Goal: Task Accomplishment & Management: Manage account settings

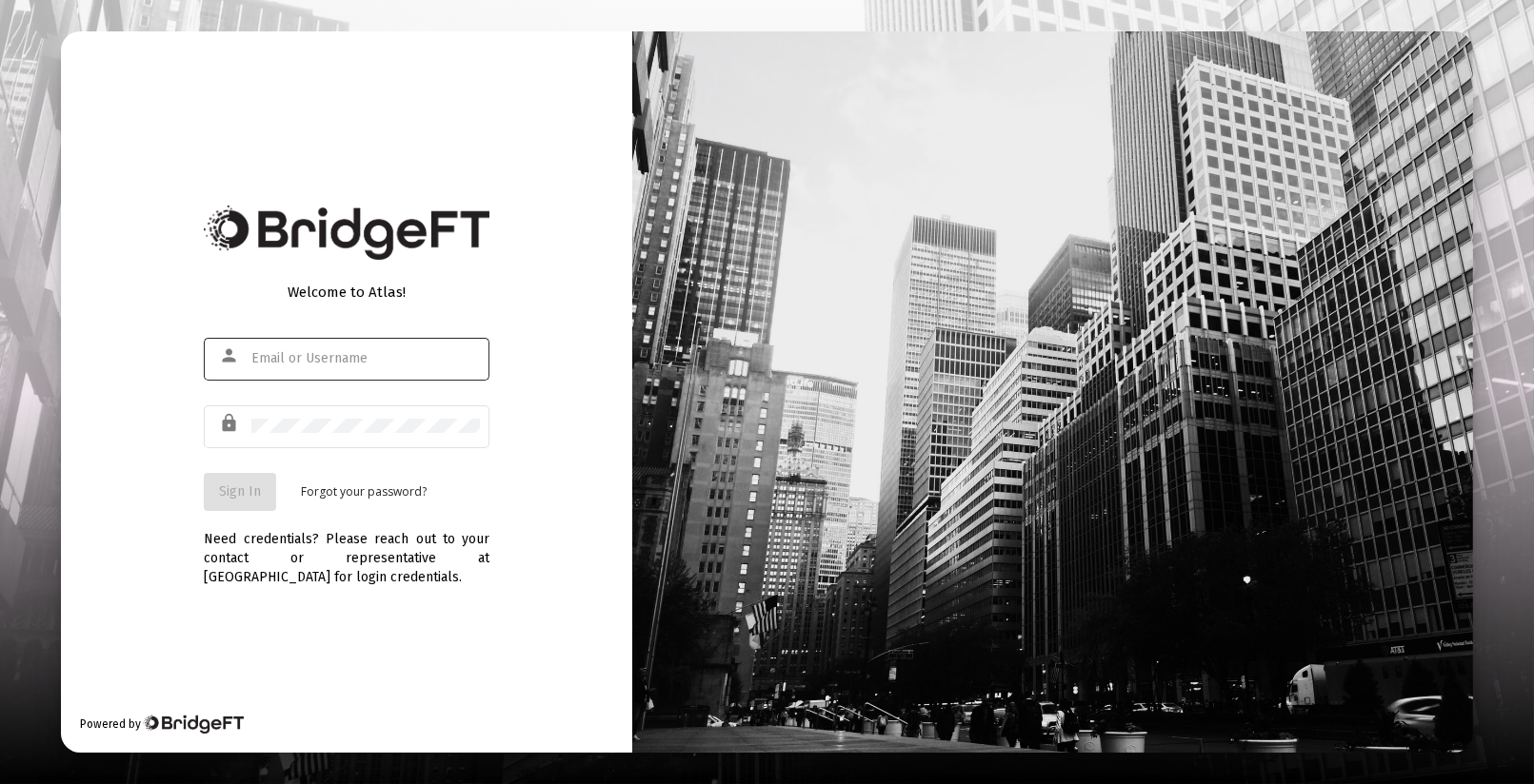
type input "mark@vimvest.com"
click at [237, 485] on span "Sign In" at bounding box center [240, 492] width 41 height 16
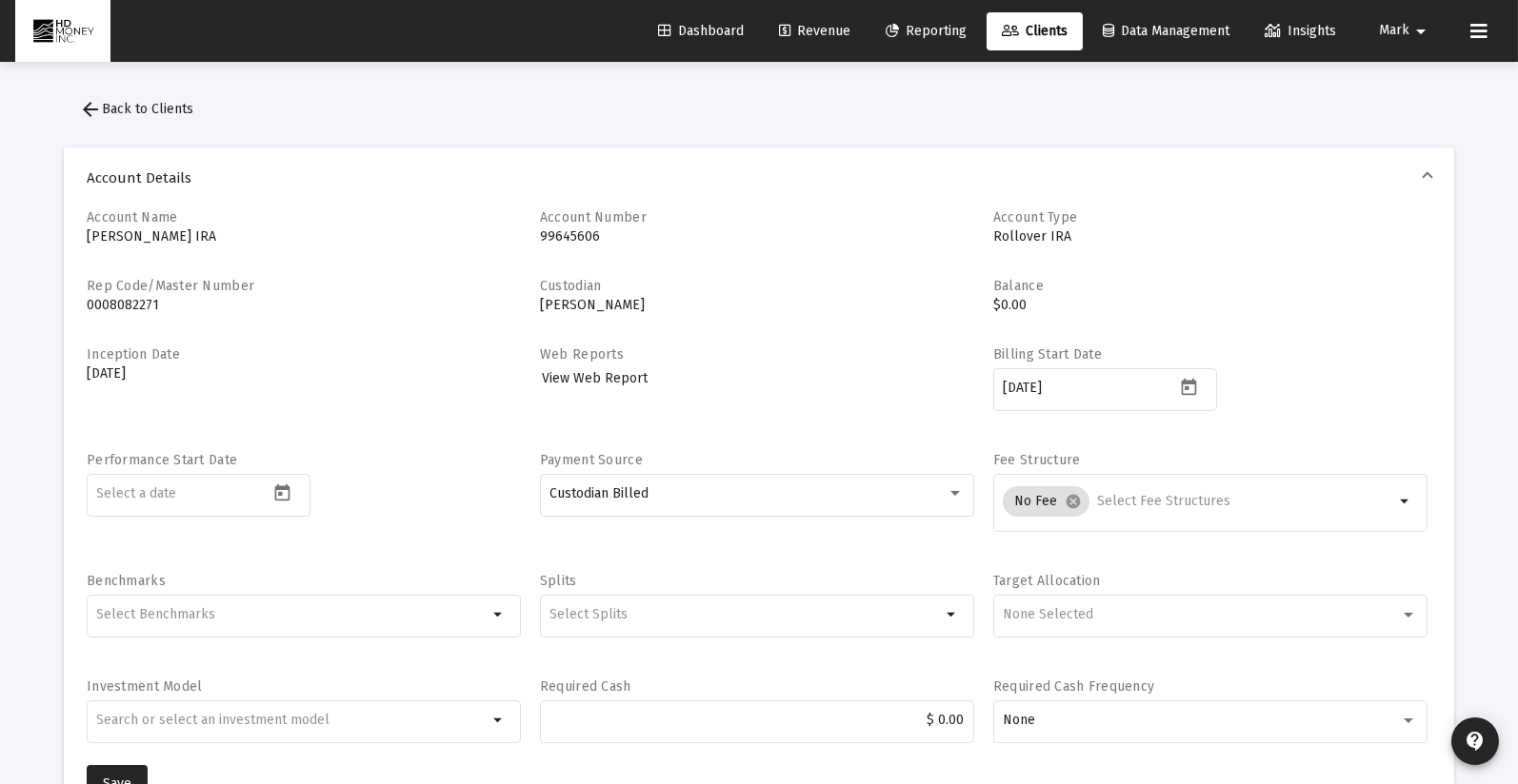
click at [821, 21] on link "Revenue" at bounding box center [814, 32] width 102 height 39
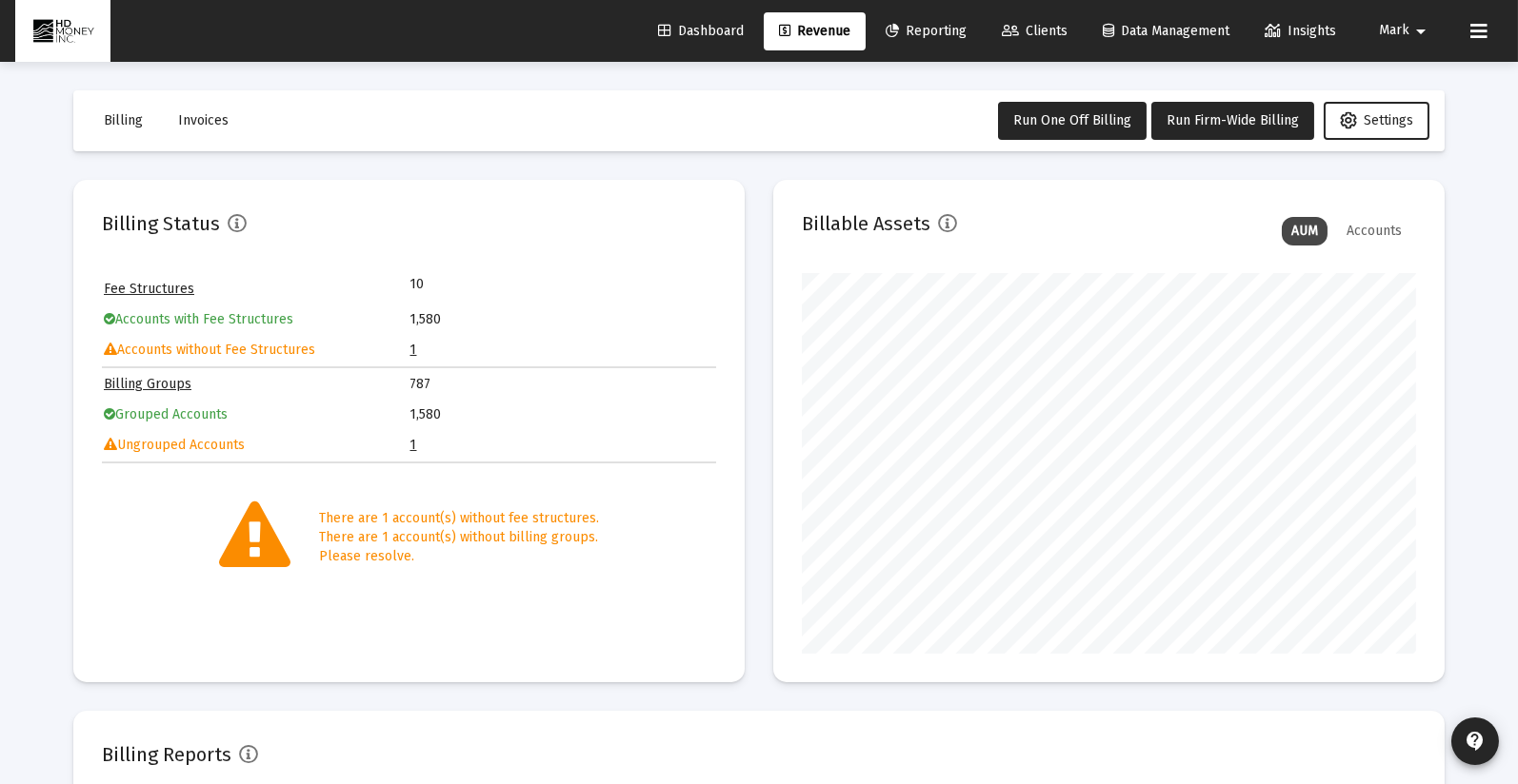
scroll to position [381, 614]
click at [563, 121] on mat-toolbar-row "Billing Invoices Run One Off Billing Run Firm-Wide Billing Settings" at bounding box center [759, 121] width 1371 height 61
click at [410, 438] on link "1" at bounding box center [413, 444] width 7 height 16
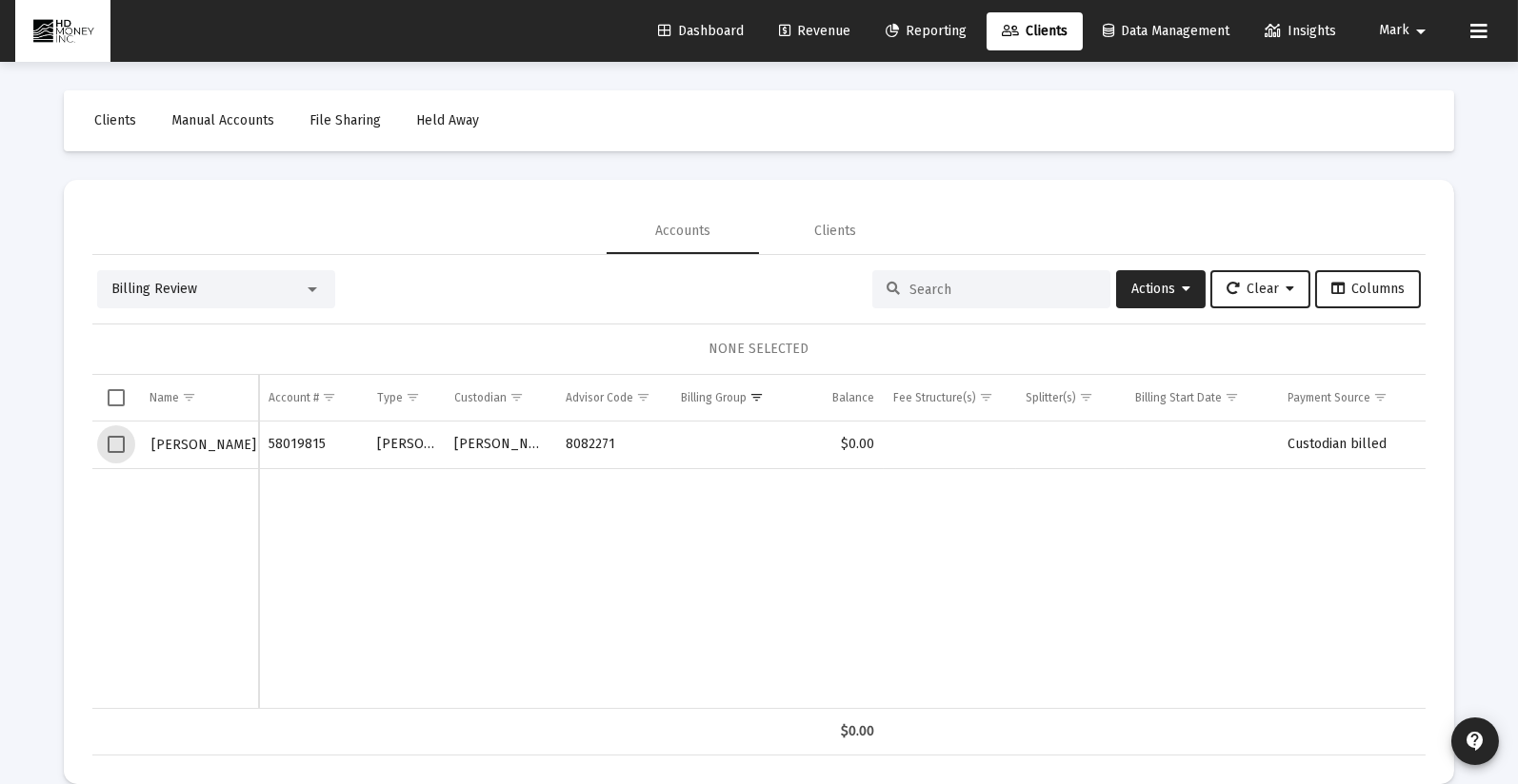
click at [119, 443] on span "Select row" at bounding box center [116, 444] width 17 height 17
click at [1158, 283] on span "Actions" at bounding box center [1160, 288] width 59 height 16
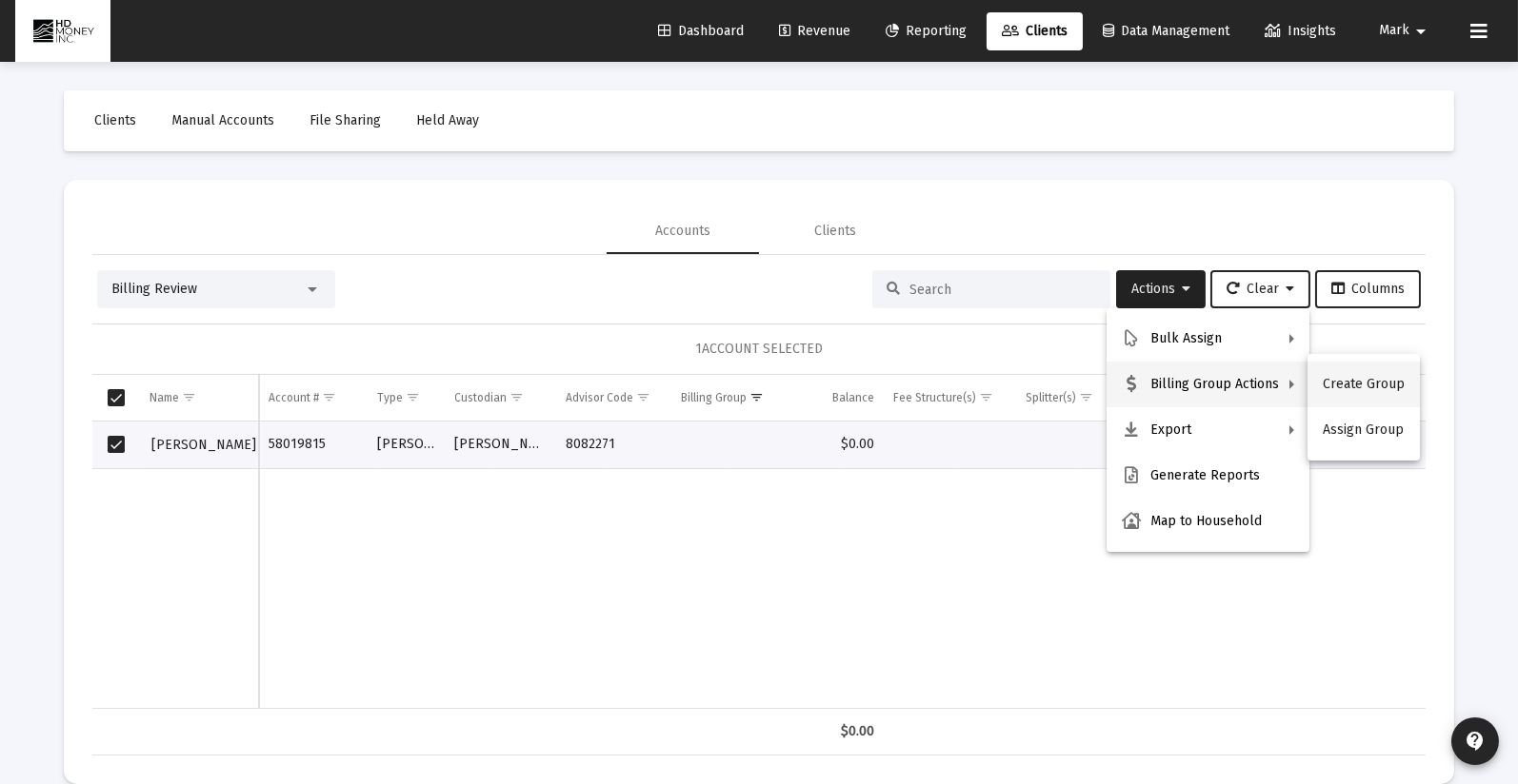
click at [1351, 379] on button "Create Group" at bounding box center [1364, 384] width 113 height 45
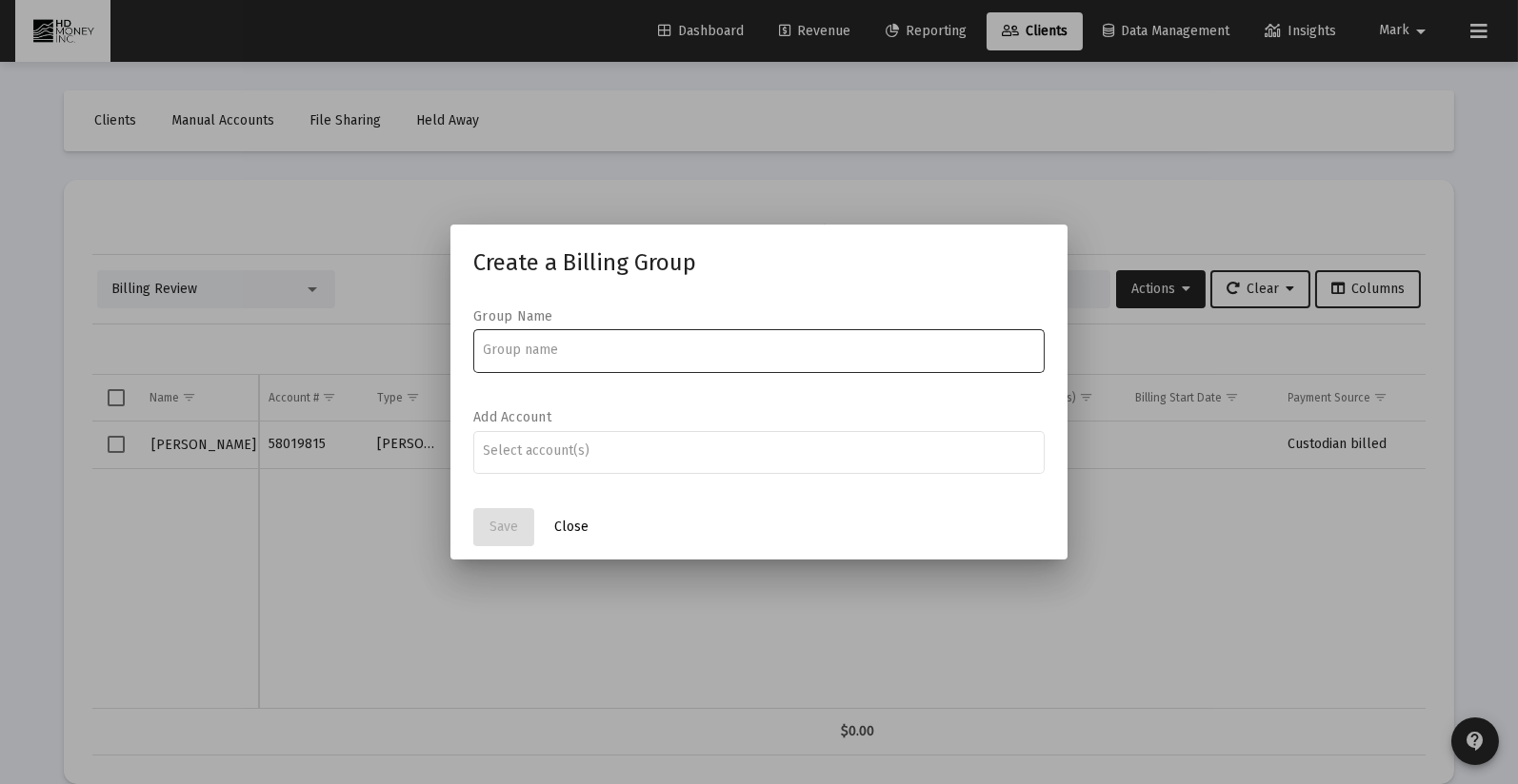
click at [569, 528] on span "Close" at bounding box center [571, 526] width 35 height 16
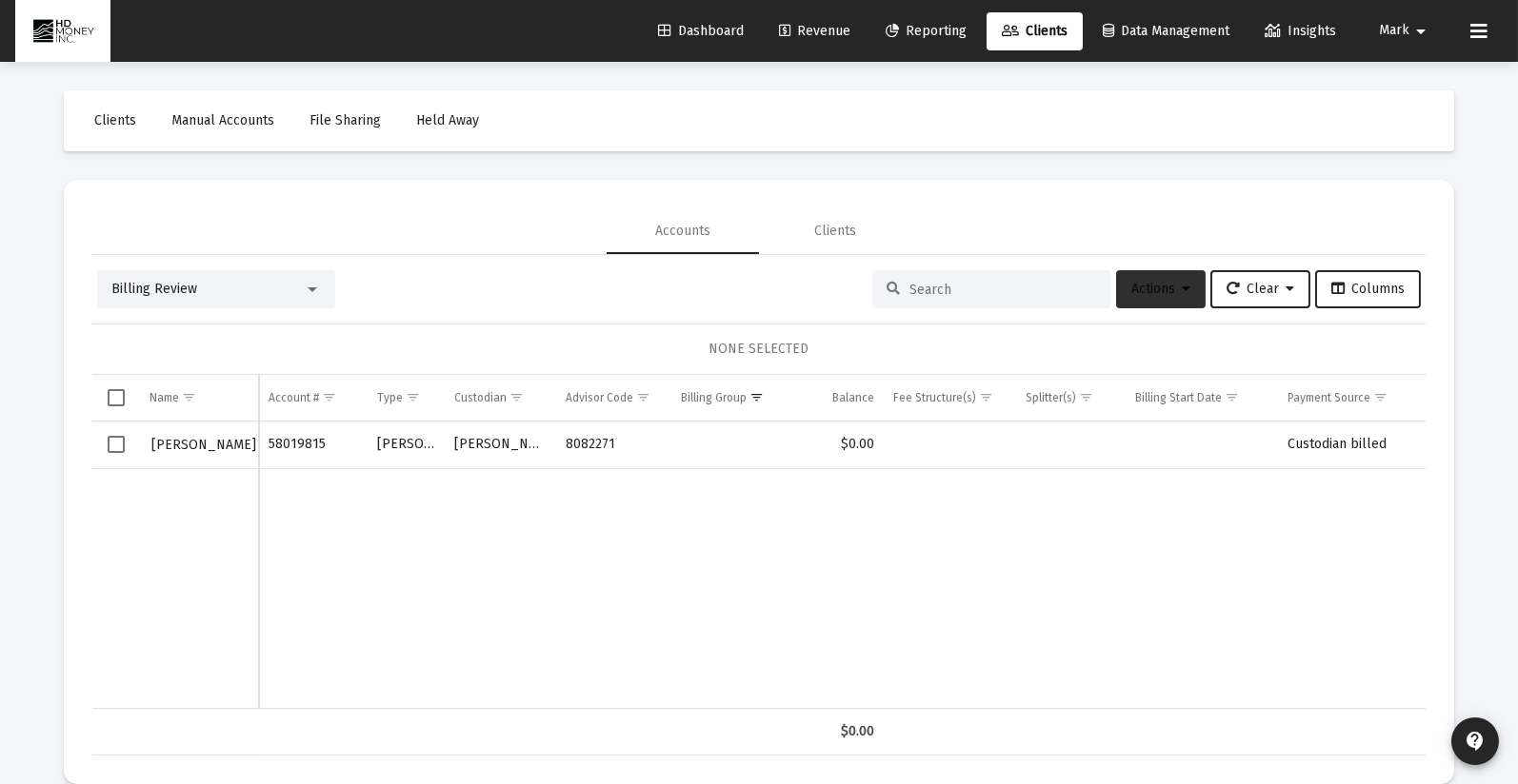
click at [1140, 289] on span "Actions" at bounding box center [1160, 288] width 59 height 16
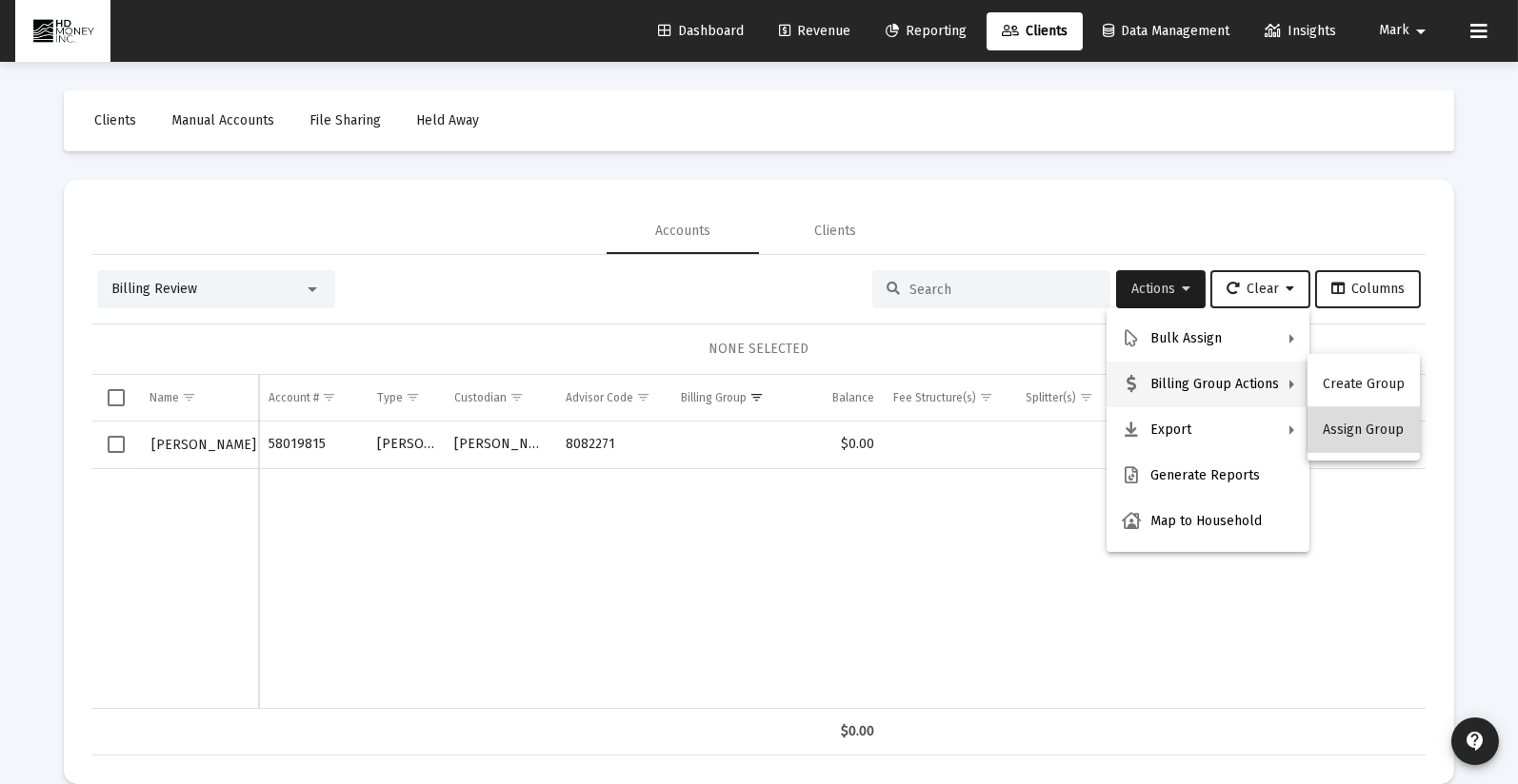
click at [1383, 430] on button "Assign Group" at bounding box center [1364, 431] width 113 height 45
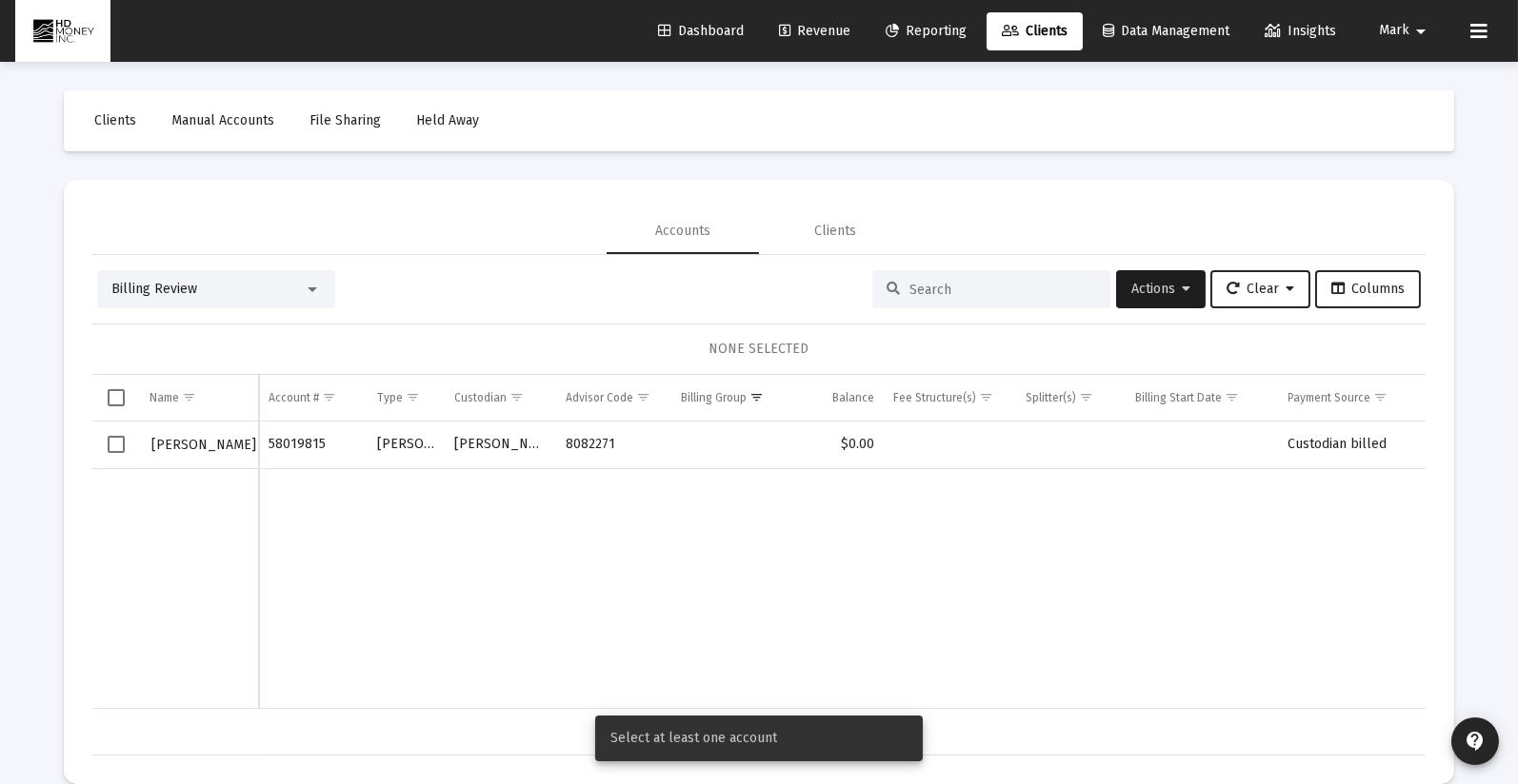
click at [114, 441] on span "Select row" at bounding box center [116, 444] width 17 height 17
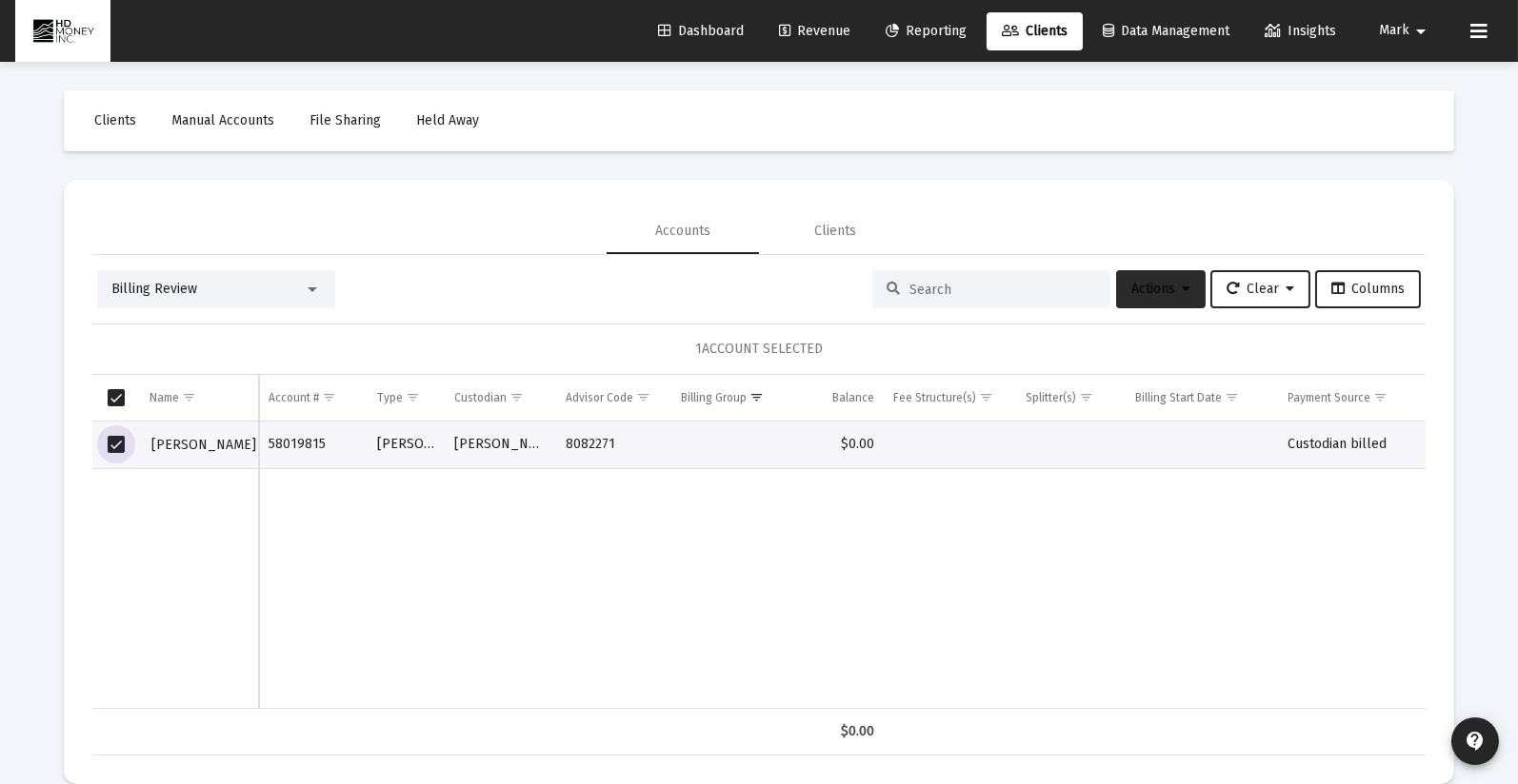
click at [1136, 286] on span "Actions" at bounding box center [1160, 288] width 59 height 16
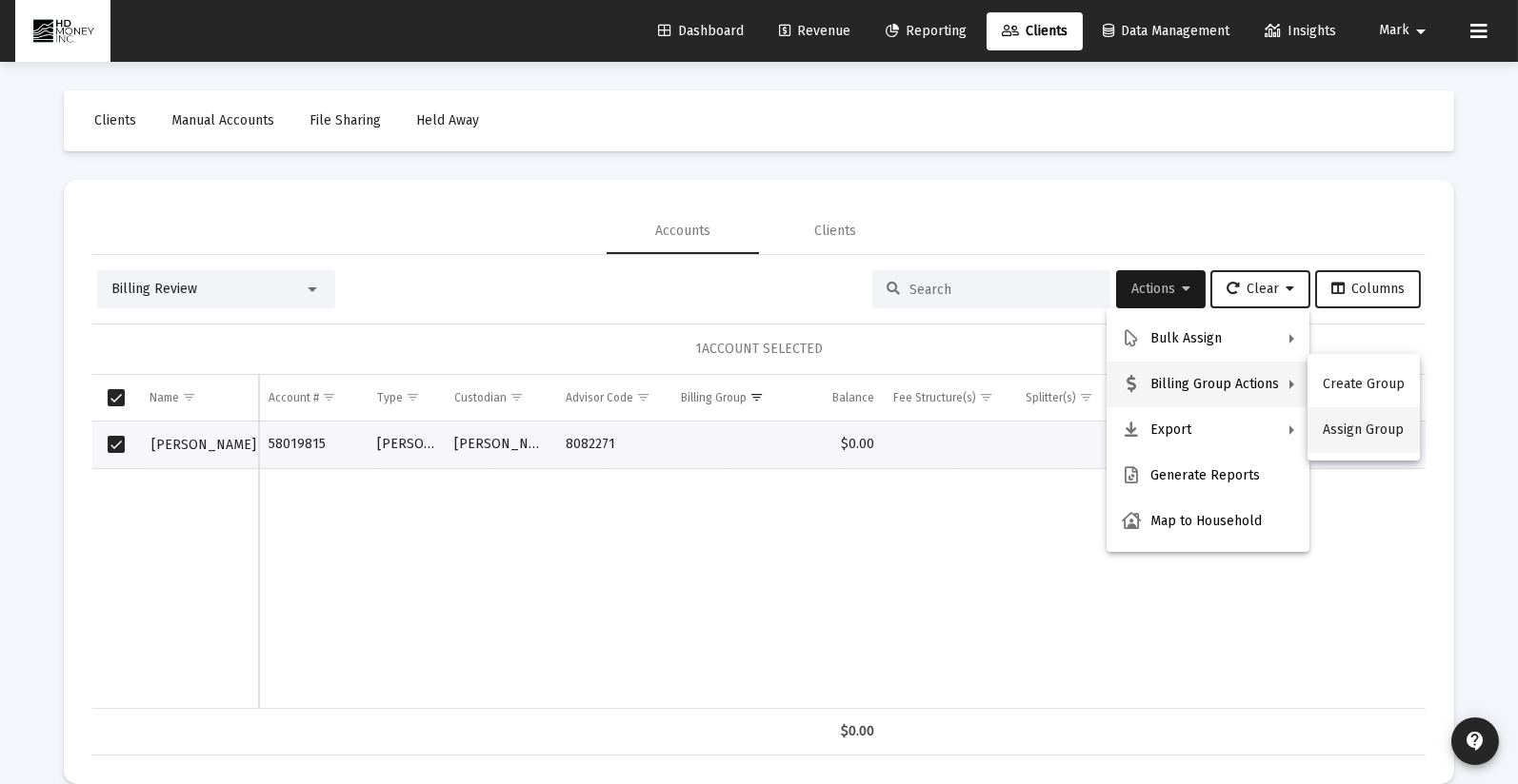
click at [1362, 428] on button "Assign Group" at bounding box center [1364, 431] width 113 height 45
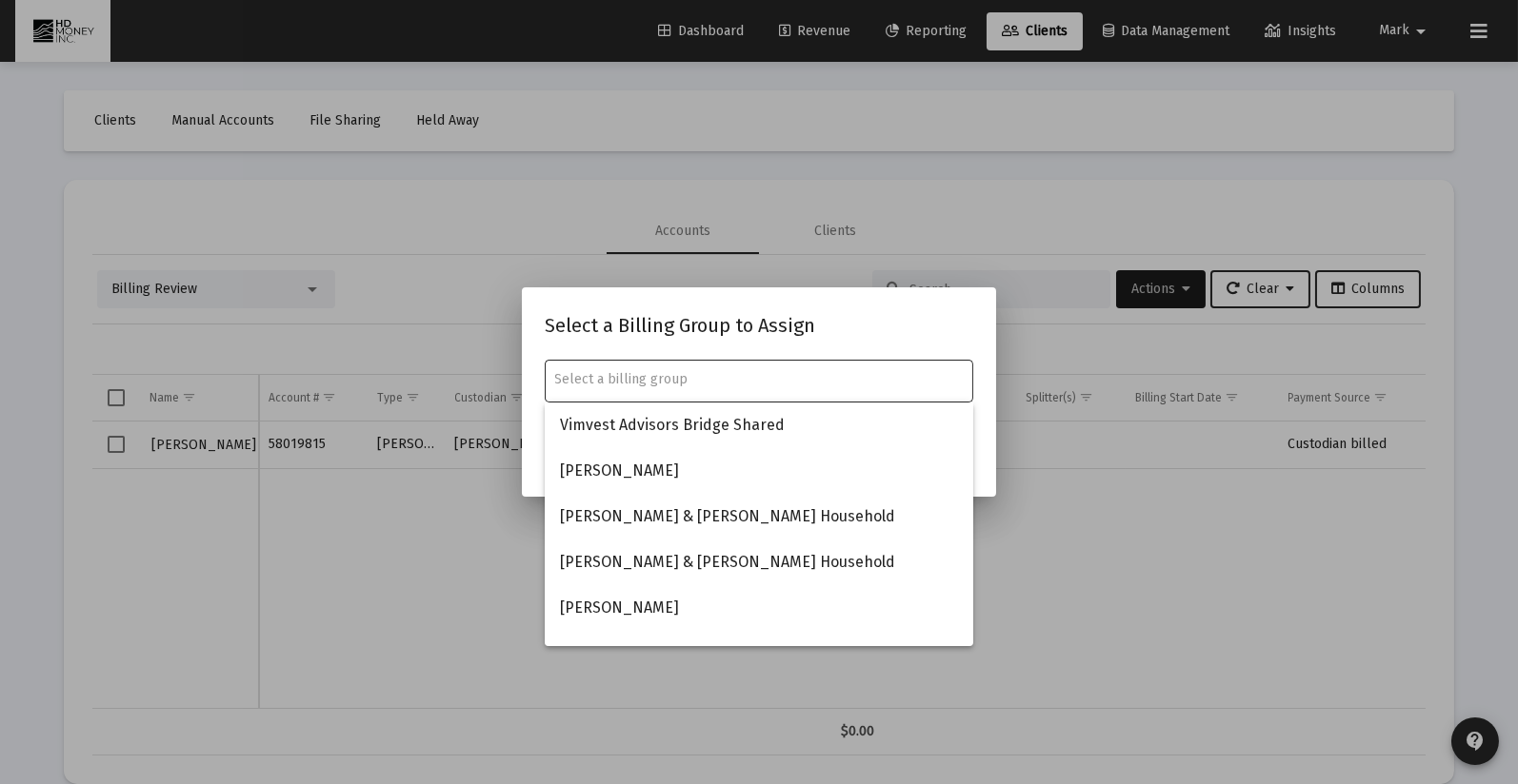
click at [680, 383] on input "text" at bounding box center [759, 379] width 409 height 15
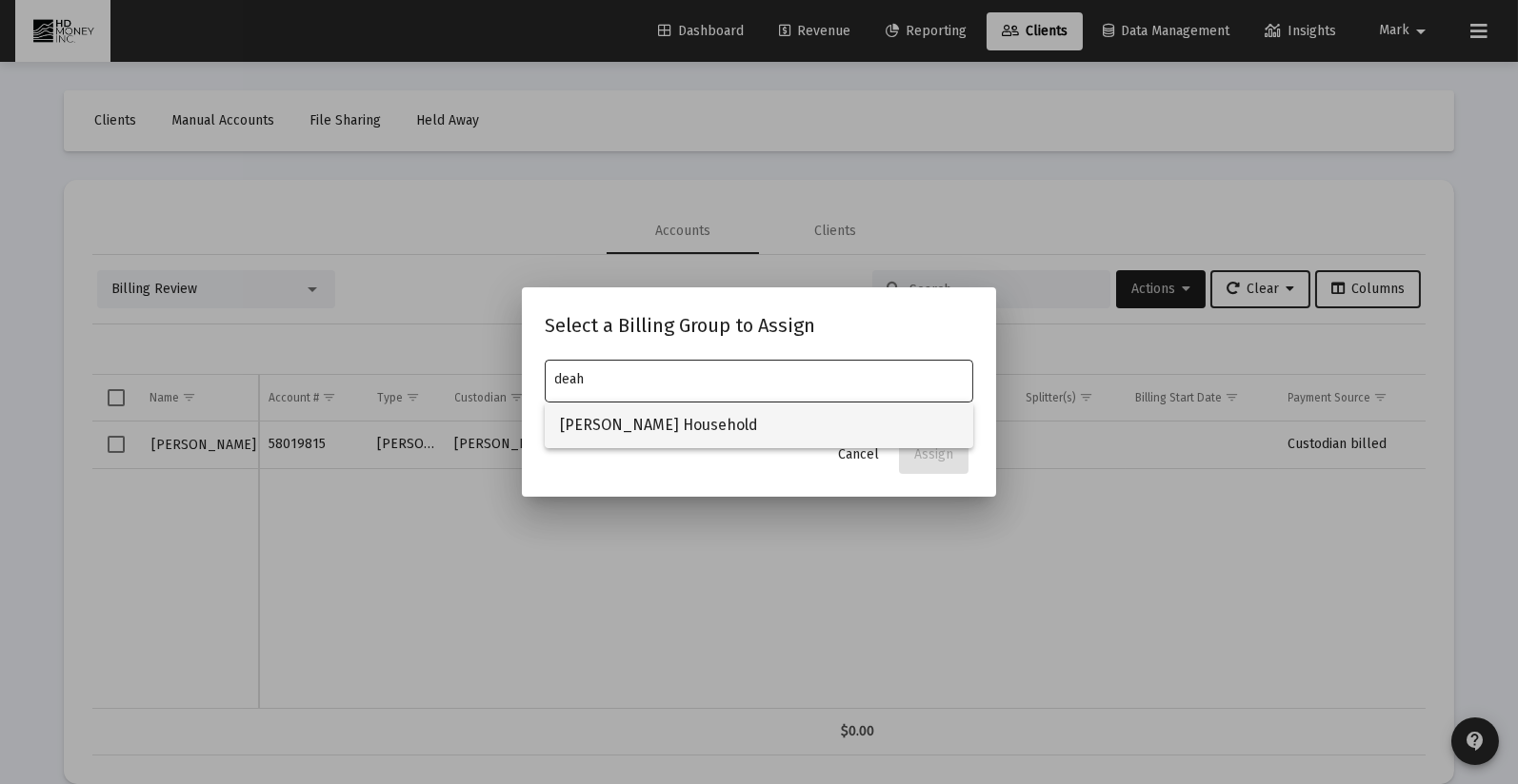
click at [634, 428] on span "[PERSON_NAME] Household" at bounding box center [759, 426] width 398 height 45
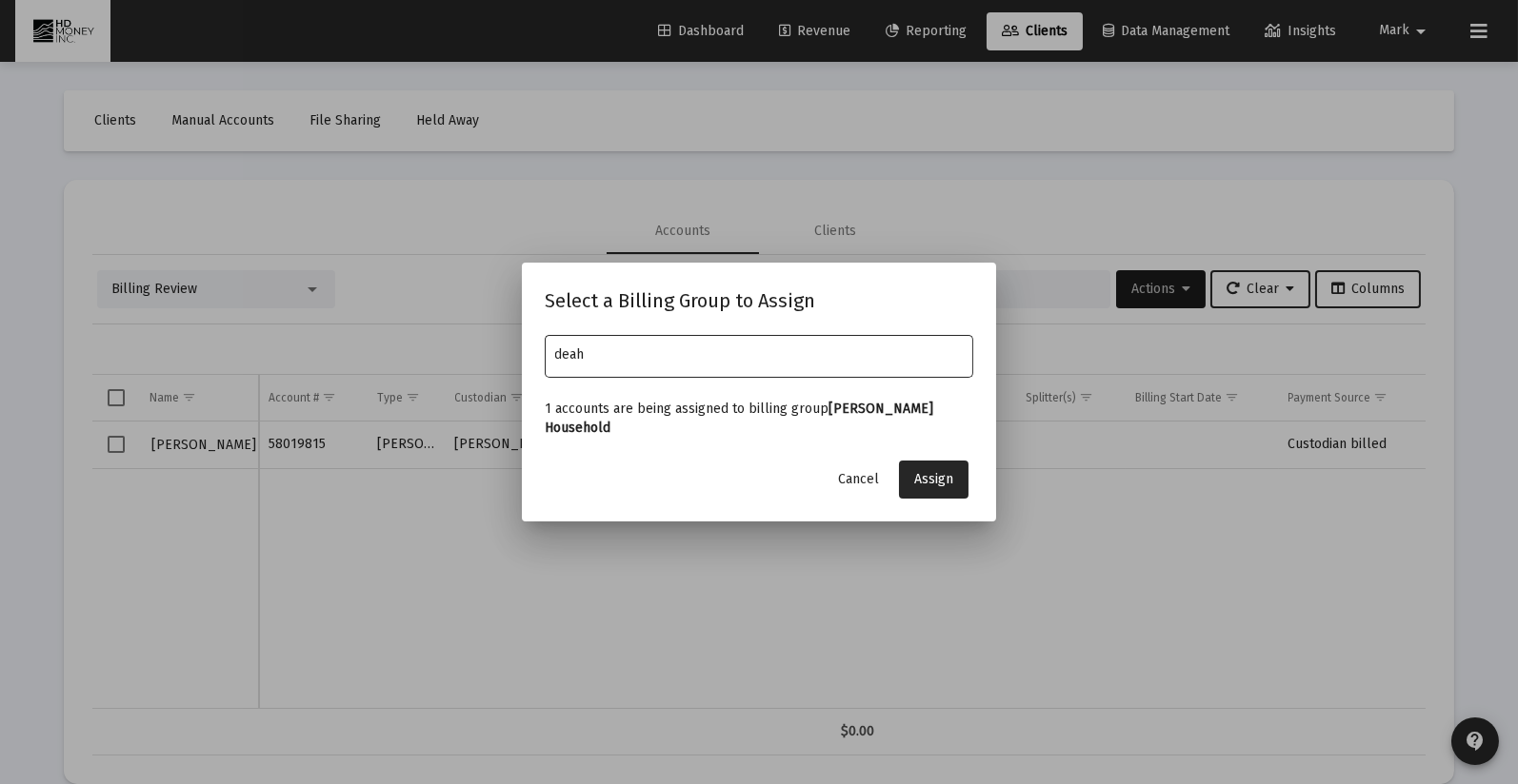
type input "[PERSON_NAME] Household"
click at [936, 474] on span "Assign" at bounding box center [933, 479] width 40 height 16
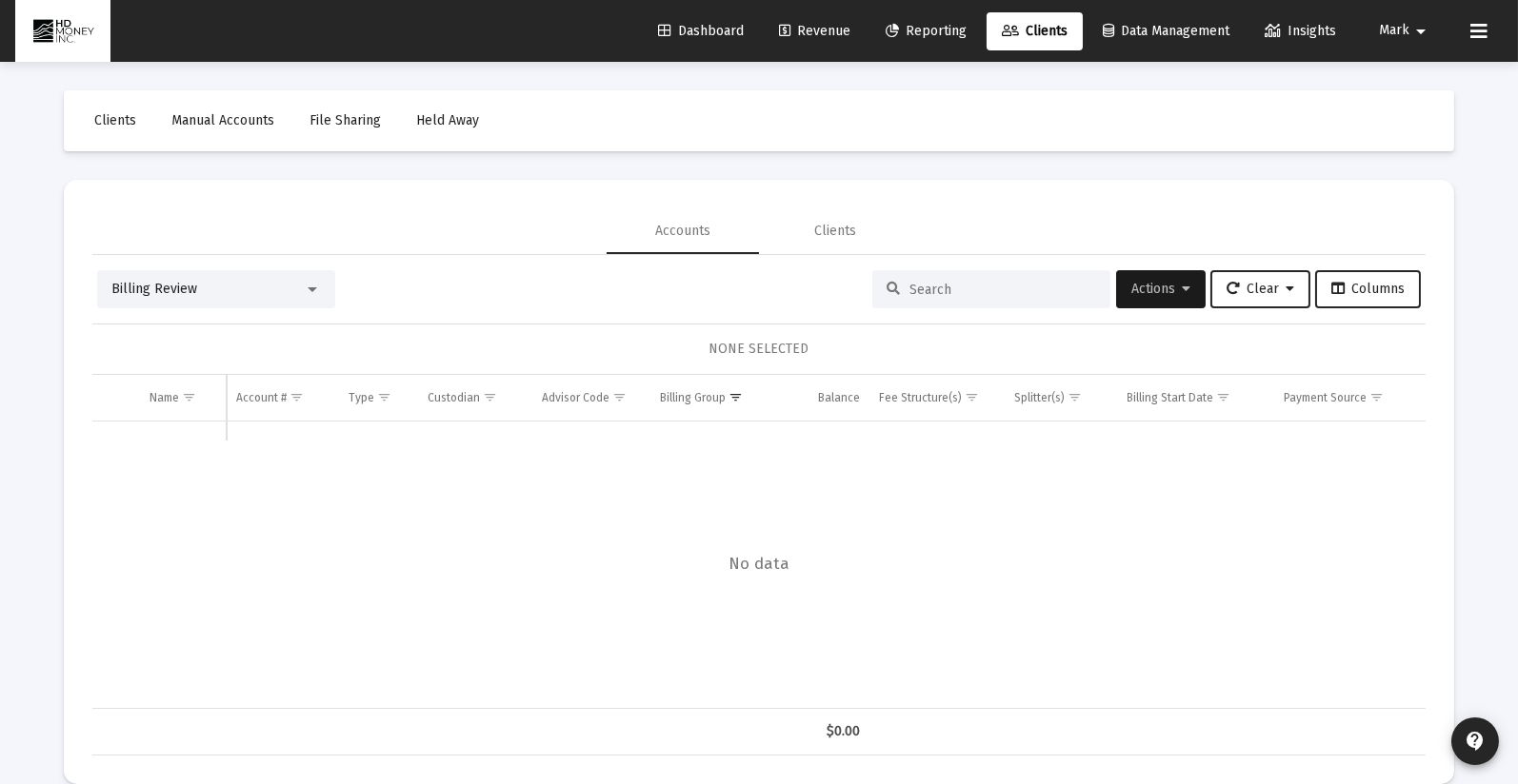
click at [640, 280] on div "Billing Review Actions Clear Columns" at bounding box center [759, 289] width 1323 height 39
click at [906, 486] on div "Data grid" at bounding box center [759, 565] width 1333 height 287
click at [887, 116] on mat-toolbar-row "Clients Manual Accounts File Sharing Held Away" at bounding box center [759, 121] width 1390 height 61
